Goal: Task Accomplishment & Management: Manage account settings

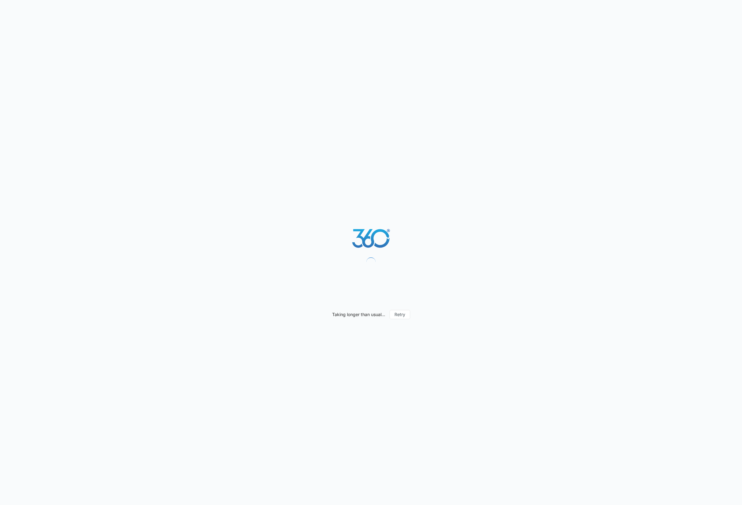
select select "3"
select select "US"
select select "America/New_York"
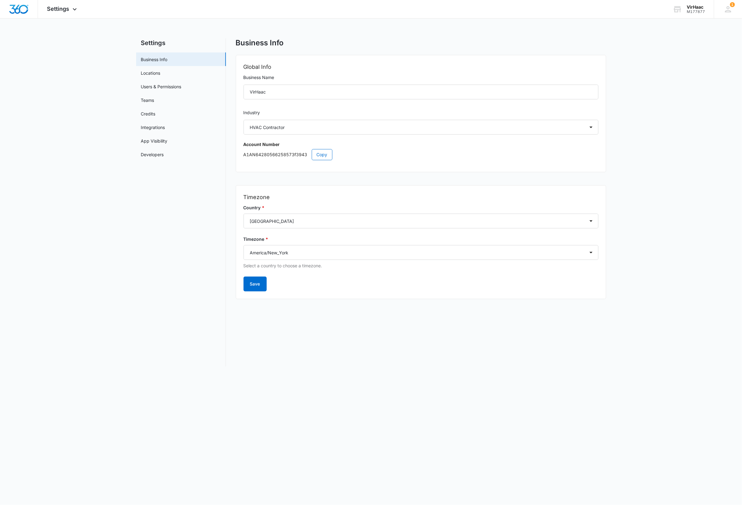
click at [695, 8] on div "VirHaac" at bounding box center [696, 7] width 18 height 5
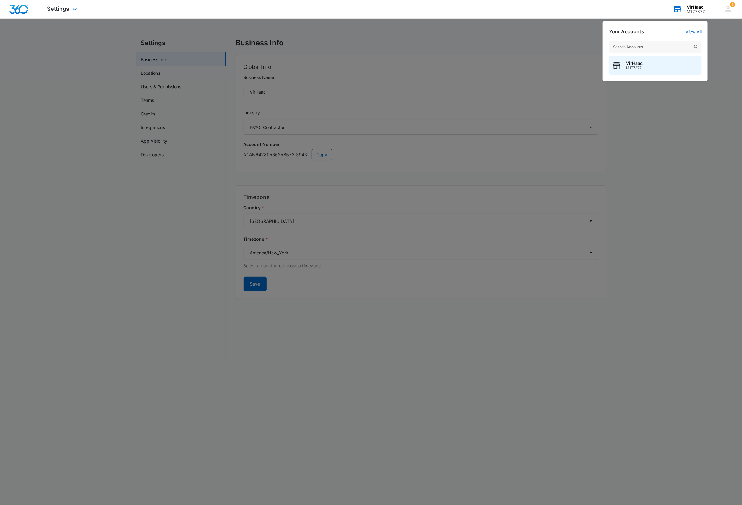
click at [674, 48] on input "text" at bounding box center [655, 47] width 93 height 12
type input "M16258"
drag, startPoint x: 7, startPoint y: 325, endPoint x: 5, endPoint y: 156, distance: 169.5
click at [7, 320] on div at bounding box center [371, 252] width 742 height 505
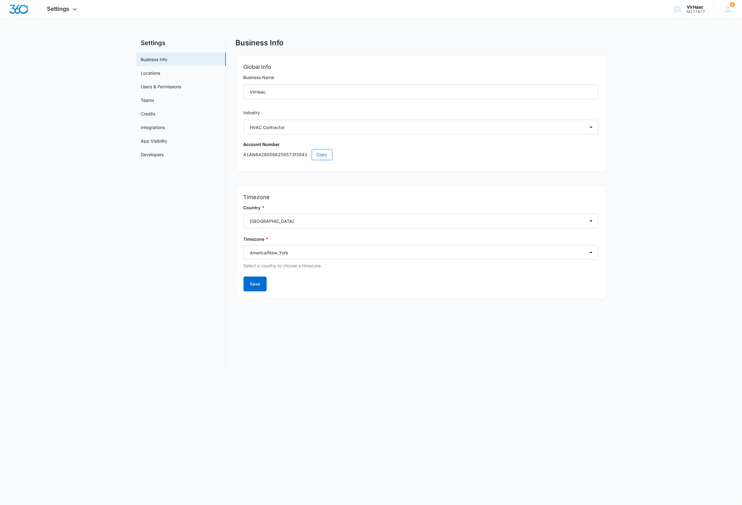
click at [20, 11] on img "Dashboard" at bounding box center [19, 9] width 20 height 9
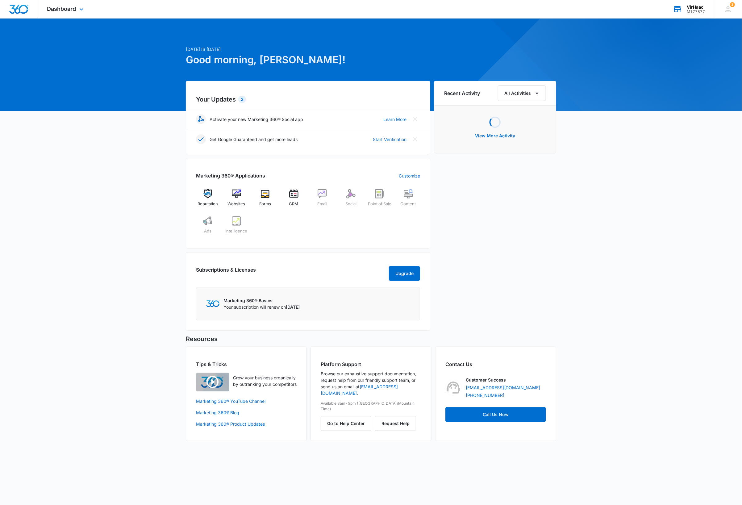
click at [698, 7] on div "VirHaac" at bounding box center [696, 7] width 18 height 5
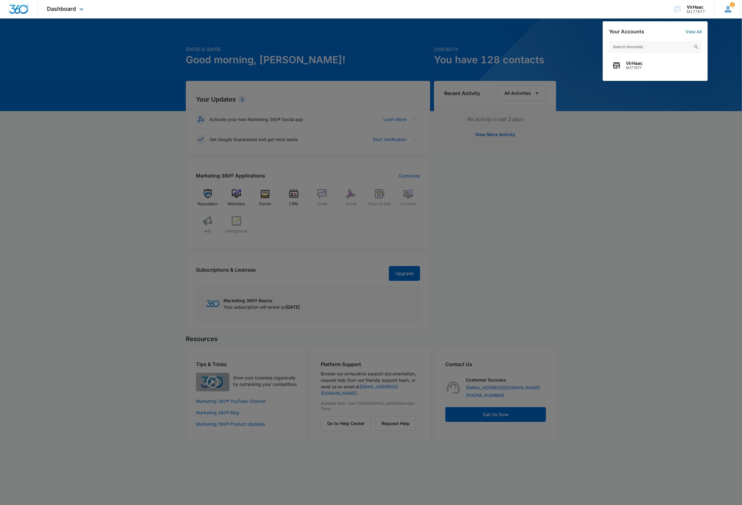
click at [726, 11] on icon at bounding box center [728, 9] width 6 height 6
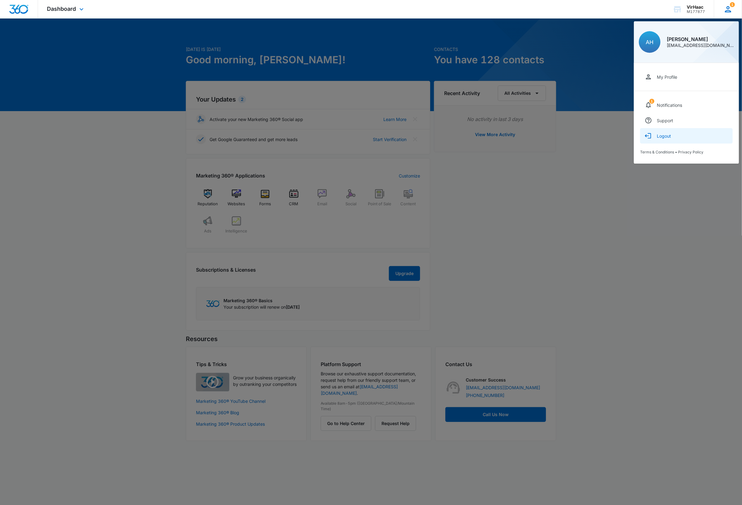
click at [680, 137] on button "Logout" at bounding box center [686, 135] width 93 height 15
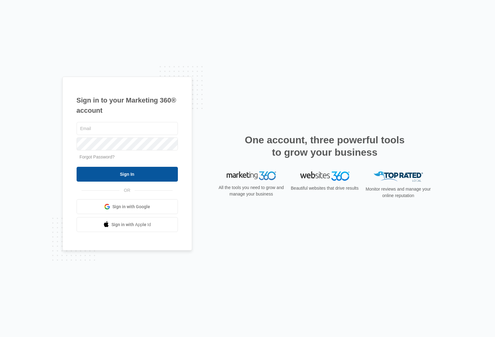
type input "dave@madwire.com"
click at [138, 175] on input "Sign In" at bounding box center [127, 174] width 101 height 15
